Goal: Information Seeking & Learning: Learn about a topic

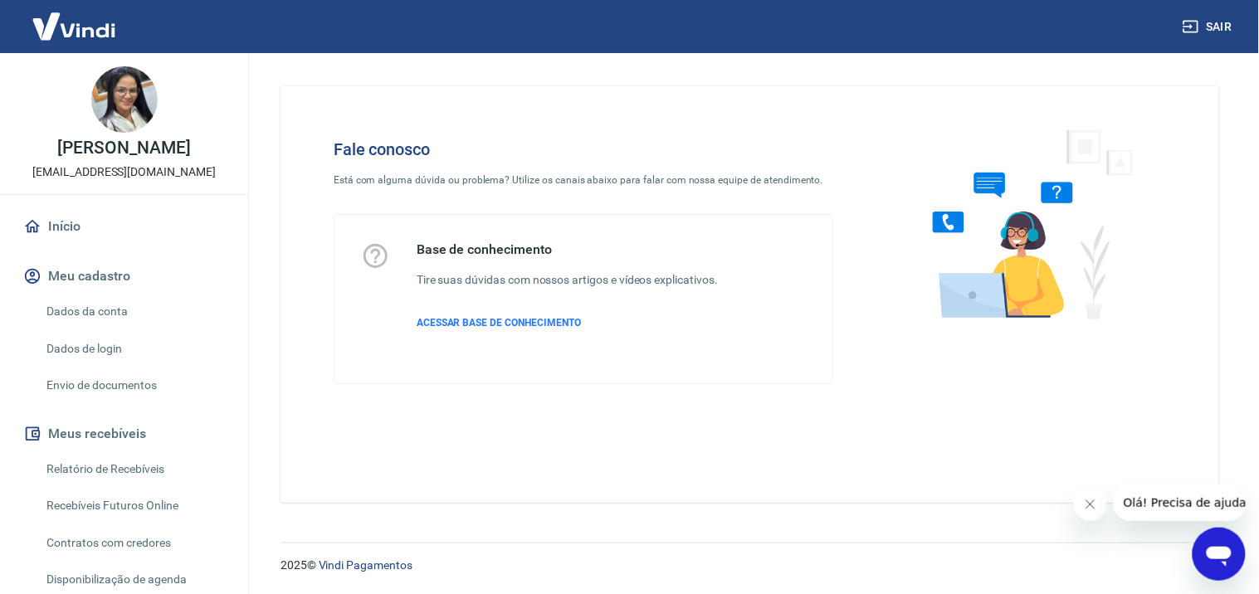
click at [222, 441] on div "Início Meu cadastro Dados da conta Dados de login Envio de documentos Meus rece…" at bounding box center [124, 452] width 248 height 488
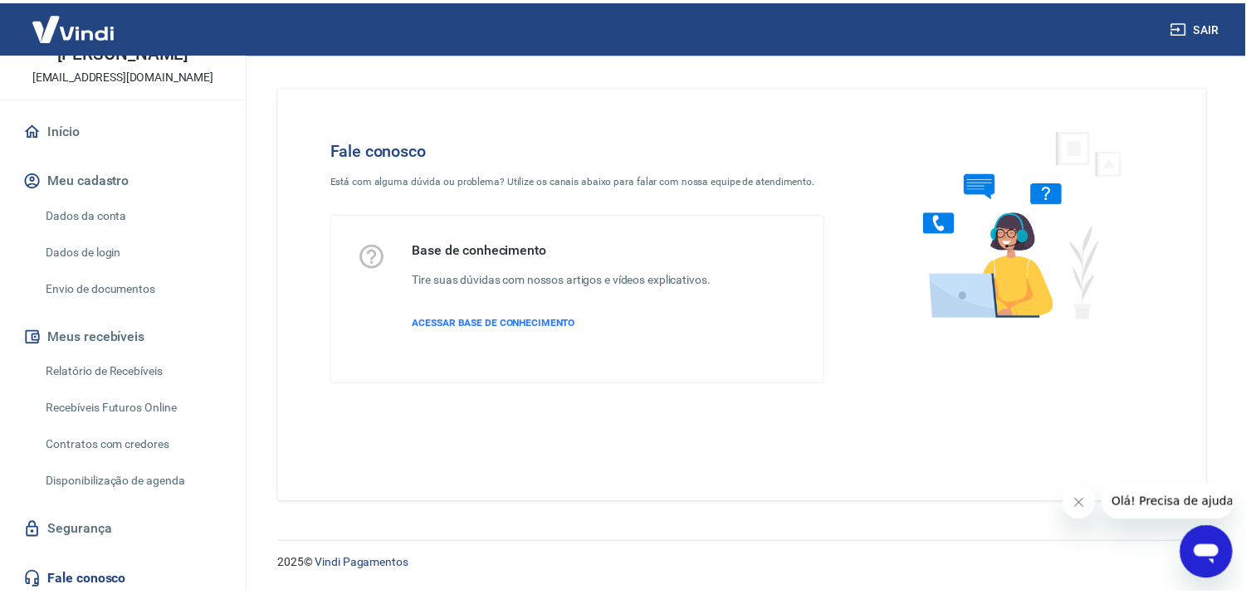
scroll to position [96, 0]
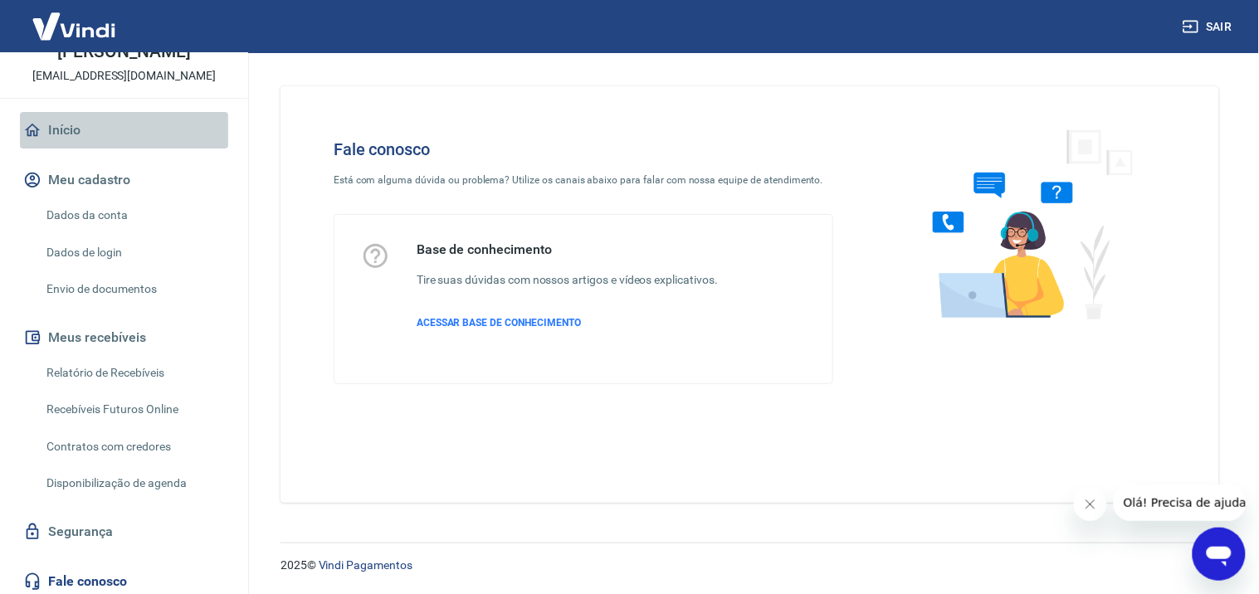
click at [129, 146] on link "Início" at bounding box center [124, 130] width 208 height 37
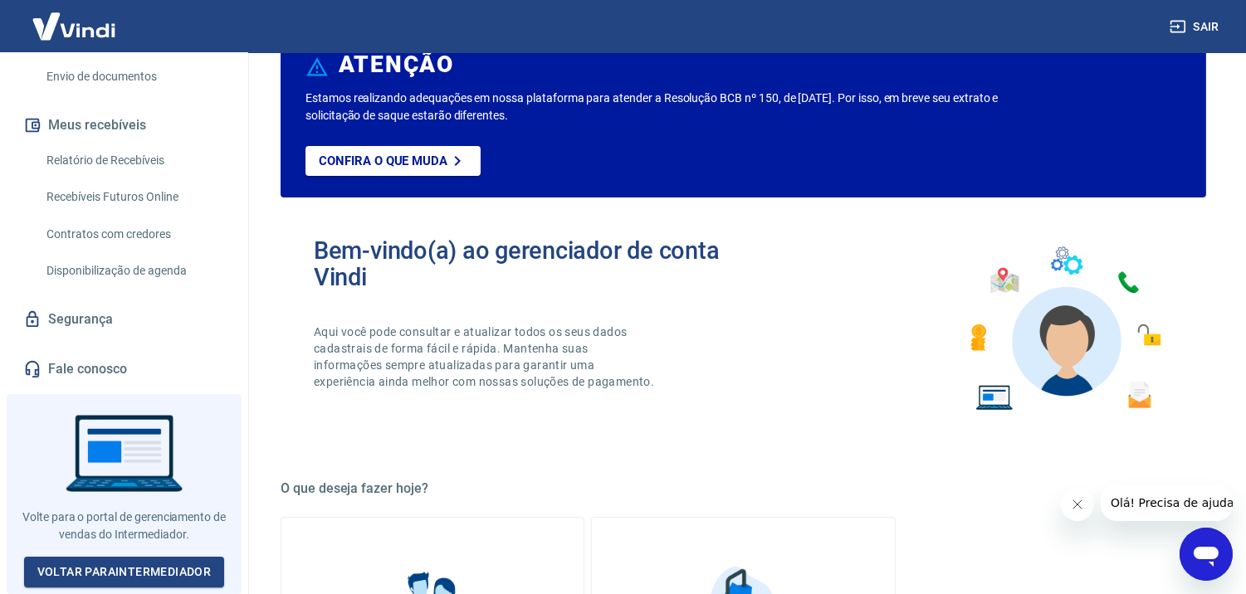
scroll to position [110, 0]
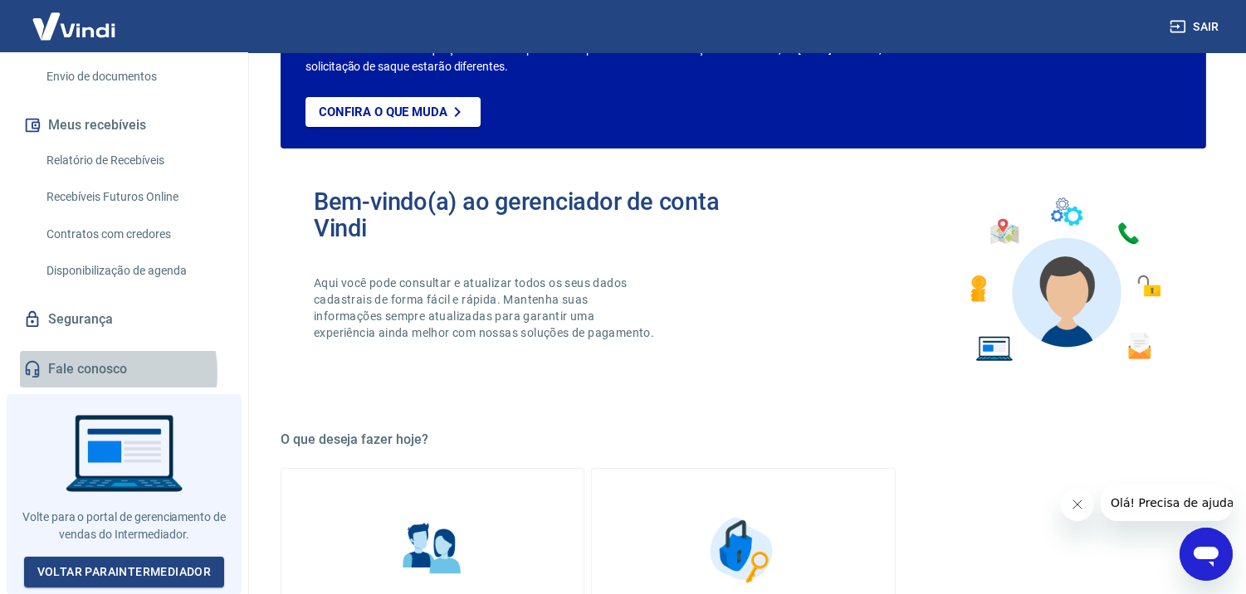
click at [97, 380] on link "Fale conosco" at bounding box center [124, 369] width 208 height 37
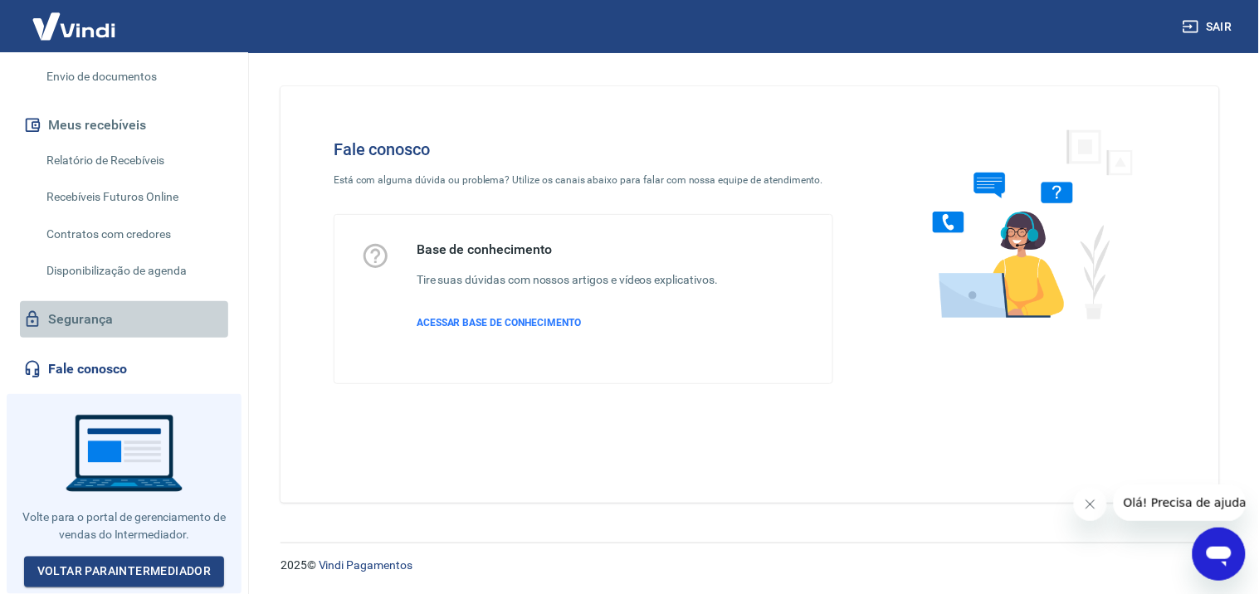
click at [150, 319] on link "Segurança" at bounding box center [124, 319] width 208 height 37
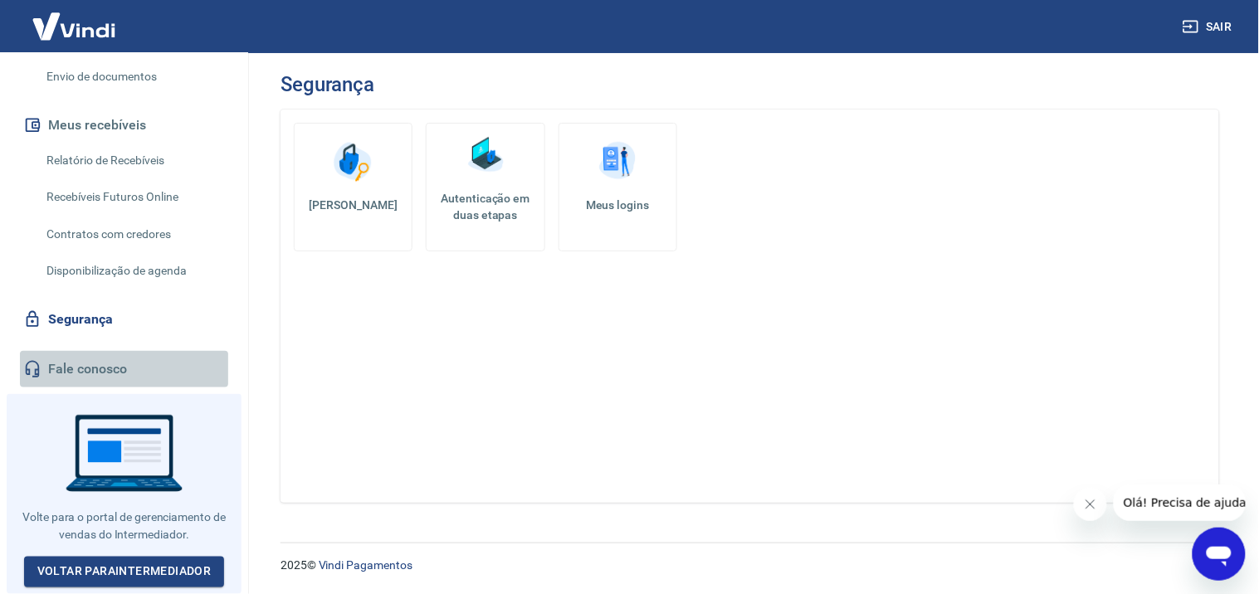
click at [151, 368] on link "Fale conosco" at bounding box center [124, 369] width 208 height 37
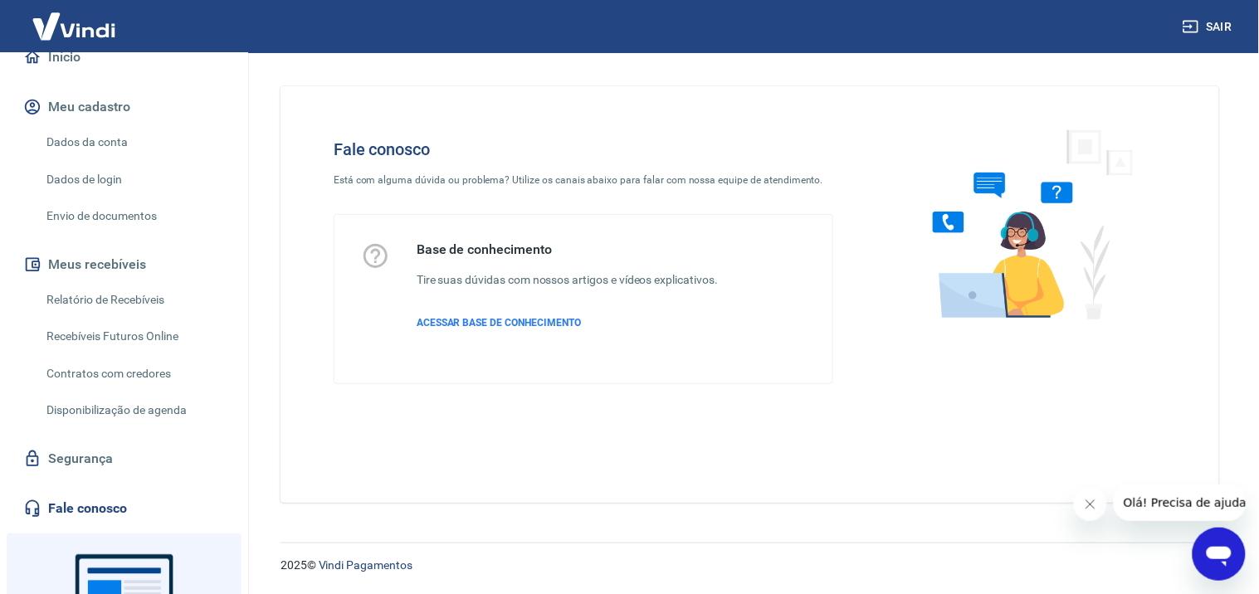
scroll to position [170, 0]
drag, startPoint x: 131, startPoint y: 523, endPoint x: 270, endPoint y: 541, distance: 139.8
click at [270, 541] on div "2025 © Vindi Pagamentos" at bounding box center [750, 558] width 978 height 71
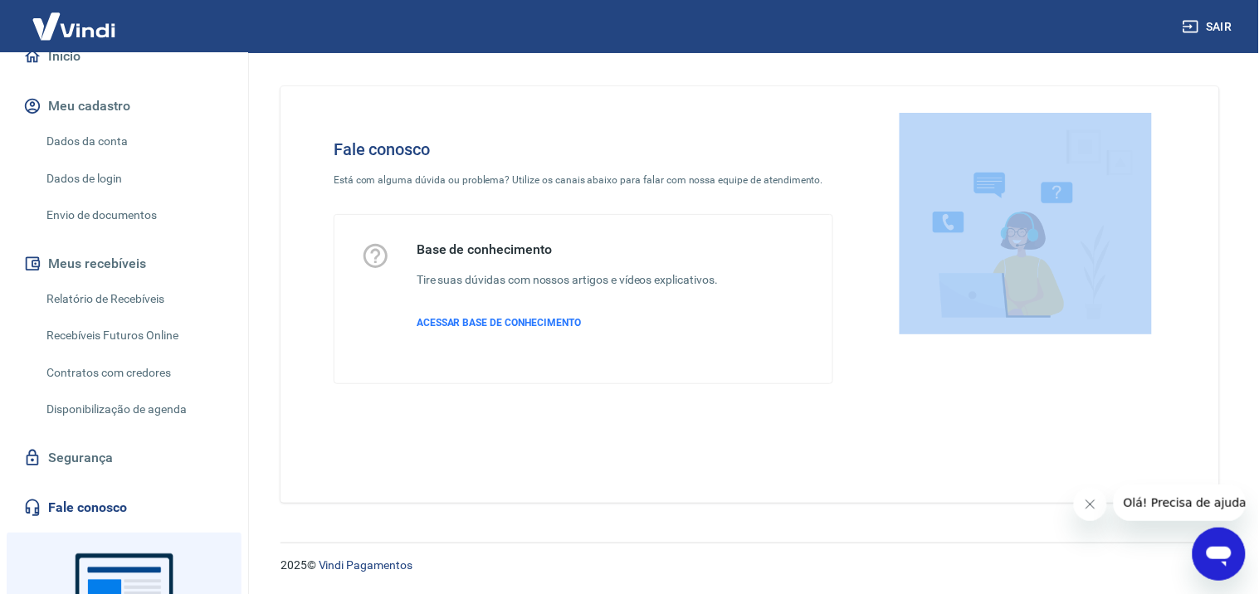
click at [270, 541] on div "2025 © Vindi Pagamentos" at bounding box center [750, 558] width 978 height 71
drag, startPoint x: 270, startPoint y: 541, endPoint x: 144, endPoint y: 531, distance: 126.5
click at [144, 526] on link "Fale conosco" at bounding box center [124, 508] width 208 height 37
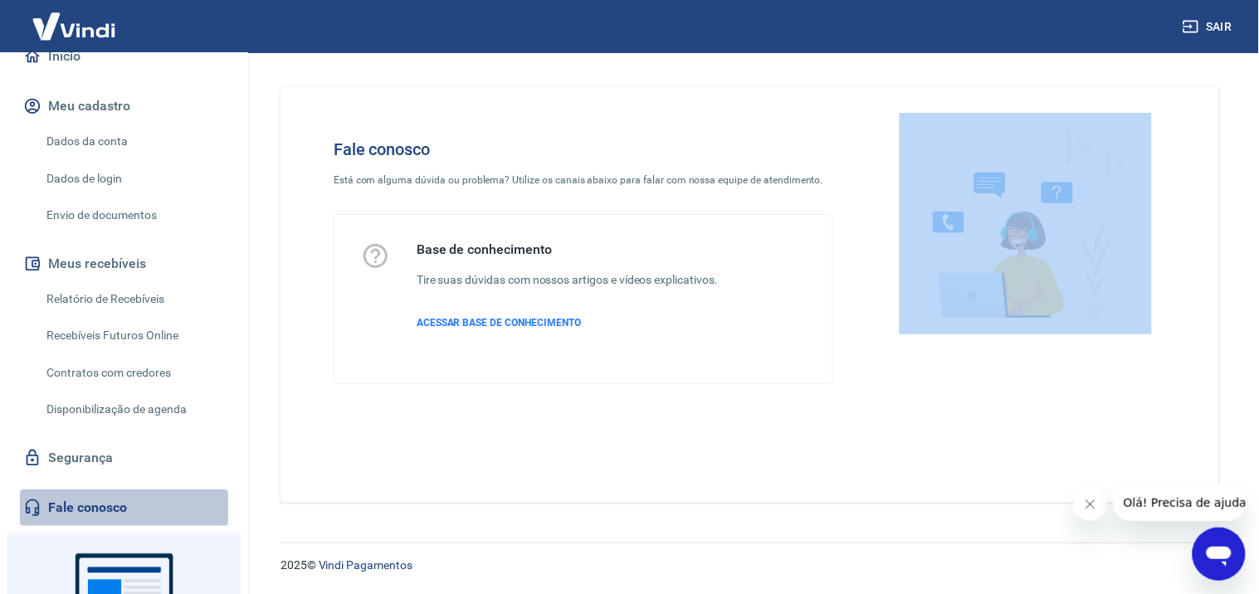
drag, startPoint x: 144, startPoint y: 531, endPoint x: 209, endPoint y: 540, distance: 66.2
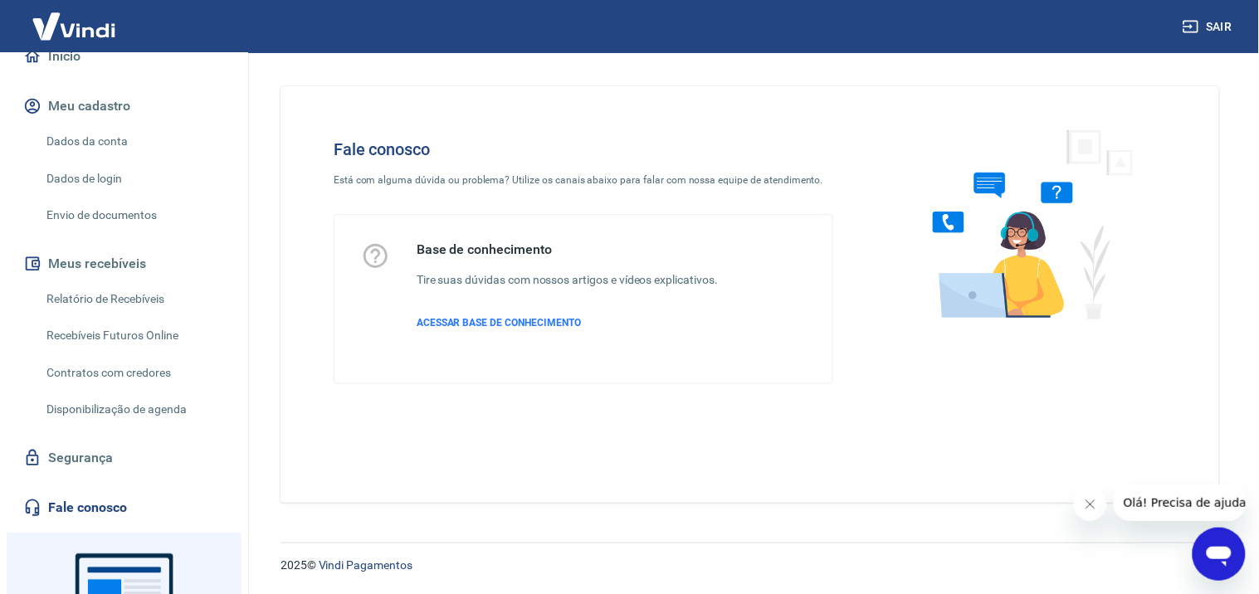
drag, startPoint x: 209, startPoint y: 540, endPoint x: 562, endPoint y: 441, distance: 366.2
click at [562, 441] on div "Fale conosco Está com alguma dúvida ou problema? Utilize os canais abaixo para …" at bounding box center [749, 294] width 939 height 417
click at [203, 500] on div "Início Meu cadastro Dados da conta Dados de login Envio de documentos Meus rece…" at bounding box center [124, 282] width 248 height 488
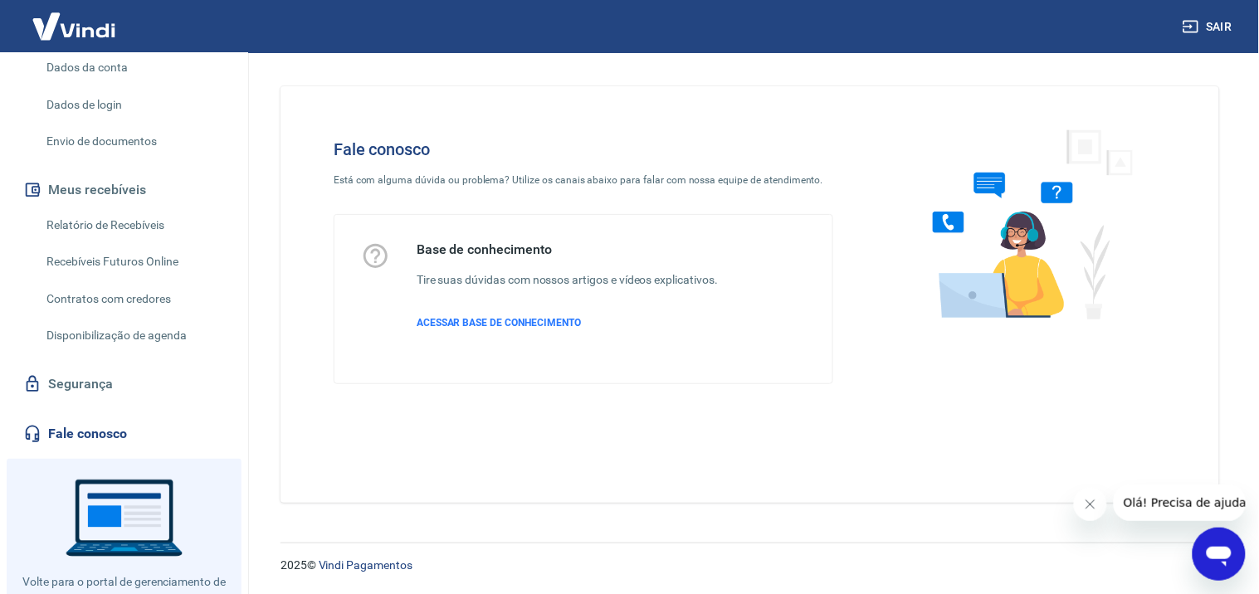
scroll to position [318, 0]
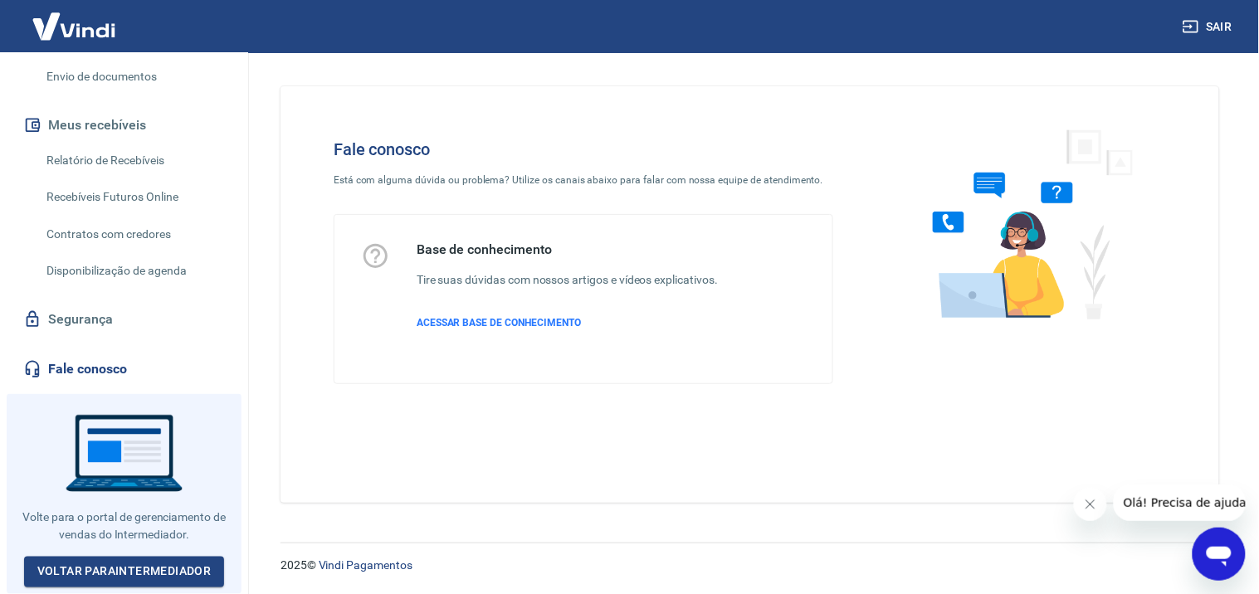
click at [150, 504] on div at bounding box center [124, 494] width 235 height 200
click at [477, 342] on div "Base de conhecimento Tire suas dúvidas com nossos artigos e vídeos explicativos…" at bounding box center [567, 298] width 301 height 115
click at [490, 318] on span "ACESSAR BASE DE CONHECIMENTO" at bounding box center [499, 323] width 164 height 12
